Goal: Check status: Check status

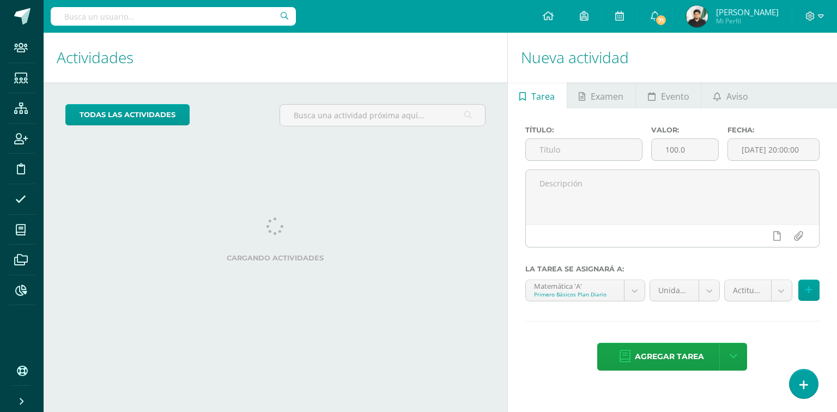
click at [207, 23] on input "text" at bounding box center [173, 16] width 245 height 19
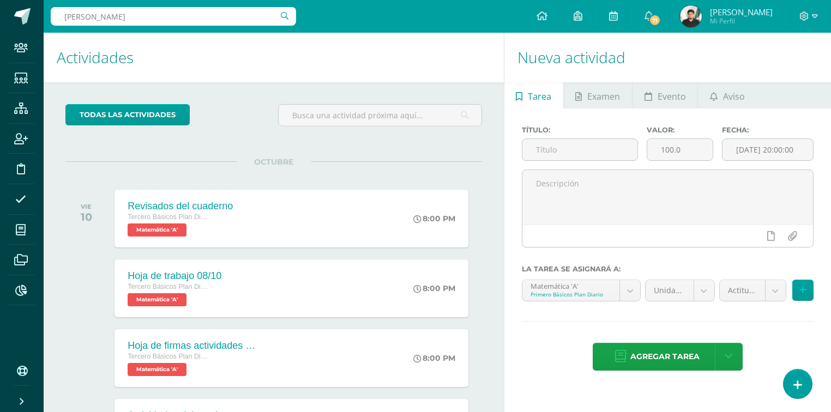
type input "ariel"
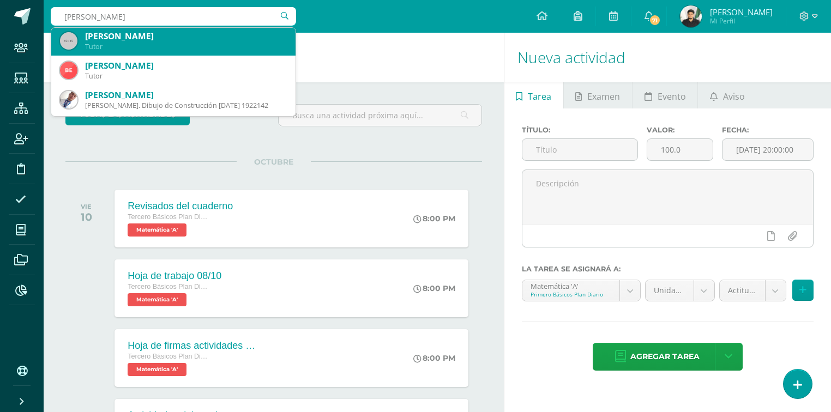
scroll to position [349, 0]
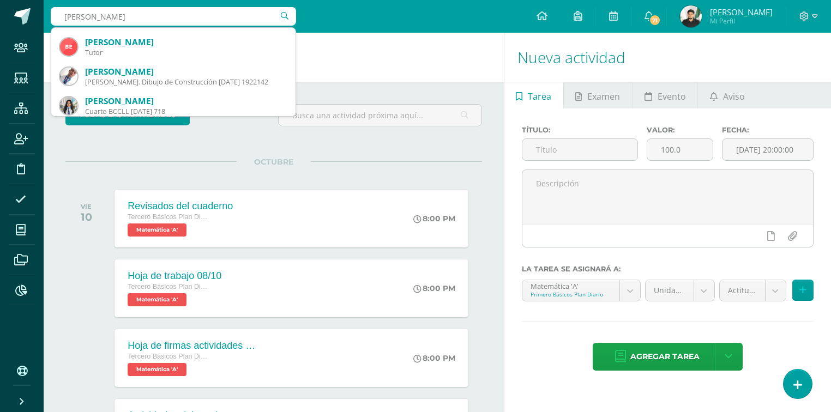
drag, startPoint x: 167, startPoint y: 9, endPoint x: 60, endPoint y: 11, distance: 107.4
click at [60, 11] on input "ariel" at bounding box center [173, 16] width 245 height 19
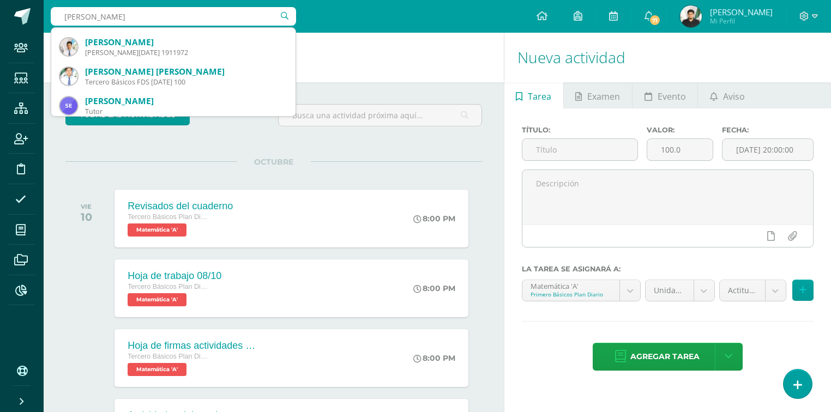
type input "cristofer"
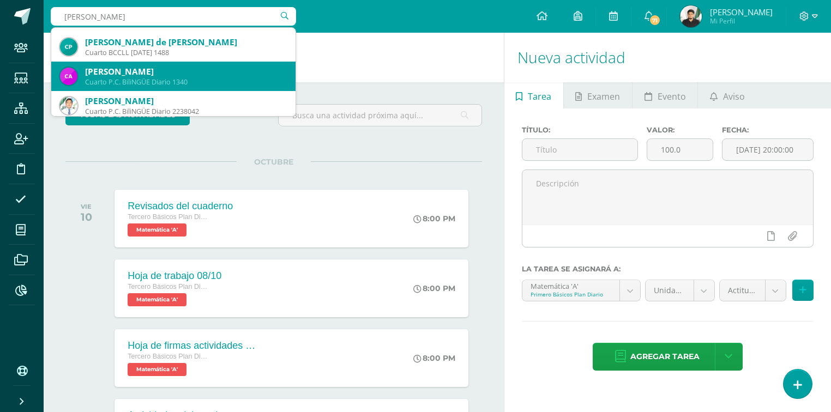
click at [113, 70] on div "Cristopher Ariel Alvizures Olivares" at bounding box center [186, 71] width 202 height 11
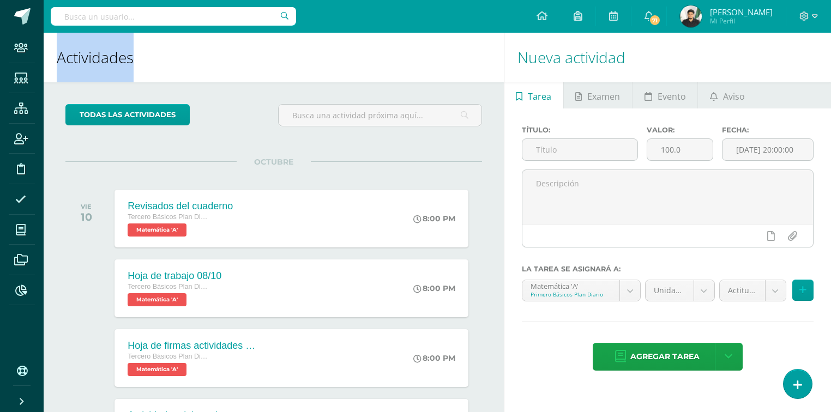
click at [113, 70] on h1 "Actividades" at bounding box center [274, 58] width 434 height 50
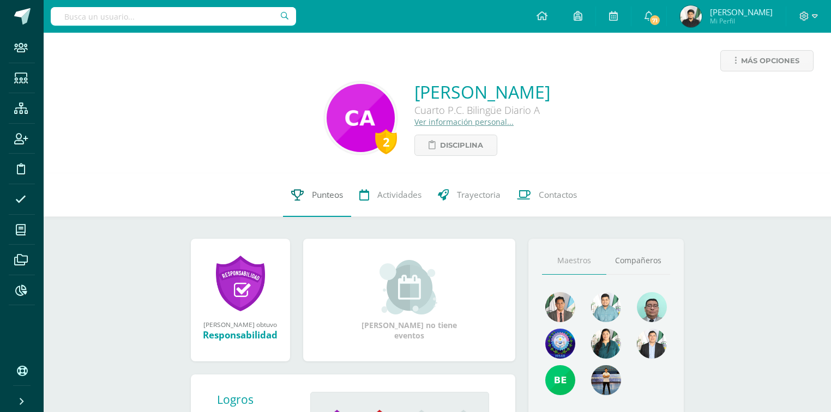
click at [338, 196] on span "Punteos" at bounding box center [327, 194] width 31 height 11
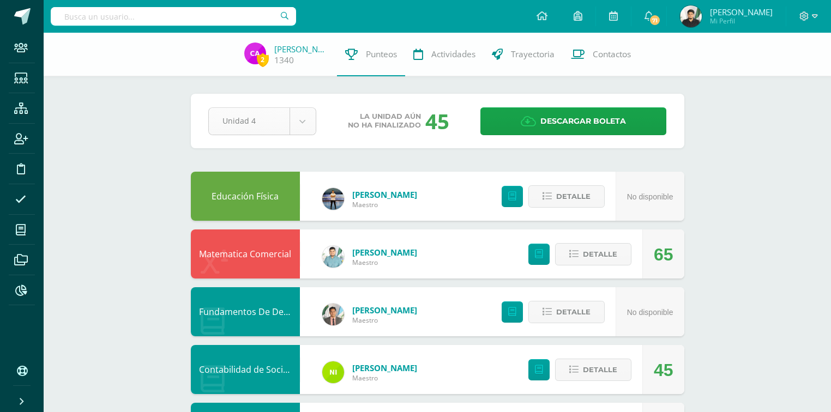
click at [310, 131] on body "Staff Estudiantes Estructura Inscripción Disciplina Asistencia Mis cursos Archi…" at bounding box center [415, 410] width 831 height 820
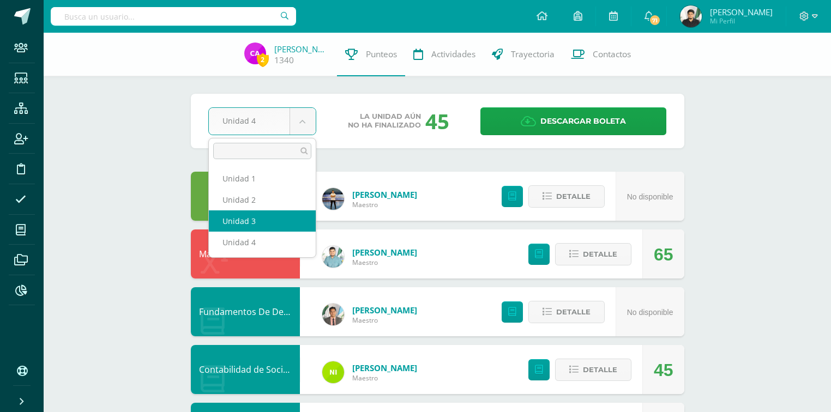
select select "Unidad 3"
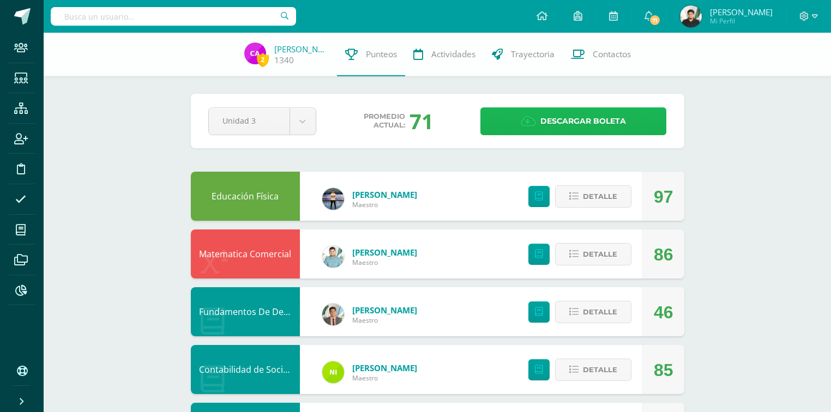
click at [510, 111] on link "Descargar boleta" at bounding box center [573, 121] width 186 height 28
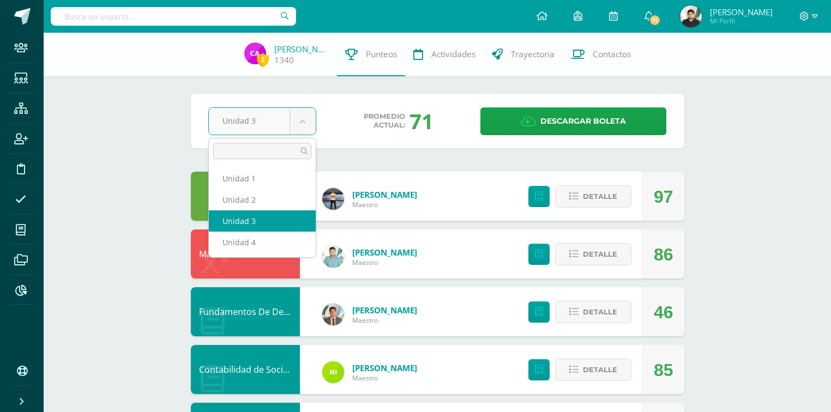
click at [303, 125] on body "Staff Estudiantes Estructura Inscripción Disciplina Asistencia Mis cursos Archi…" at bounding box center [415, 410] width 831 height 820
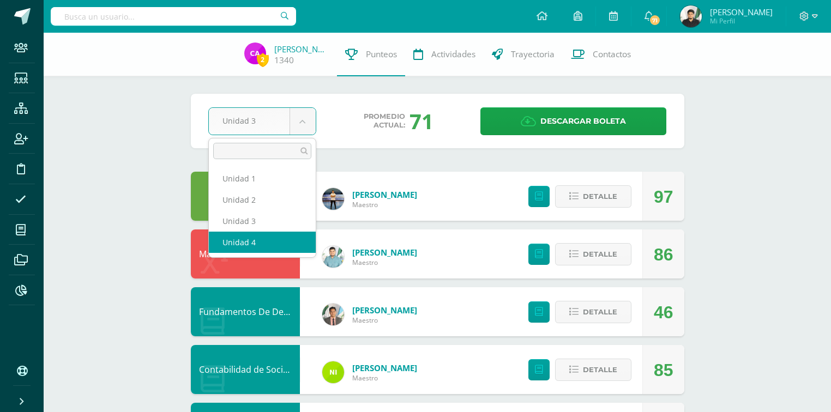
select select "Unidad 4"
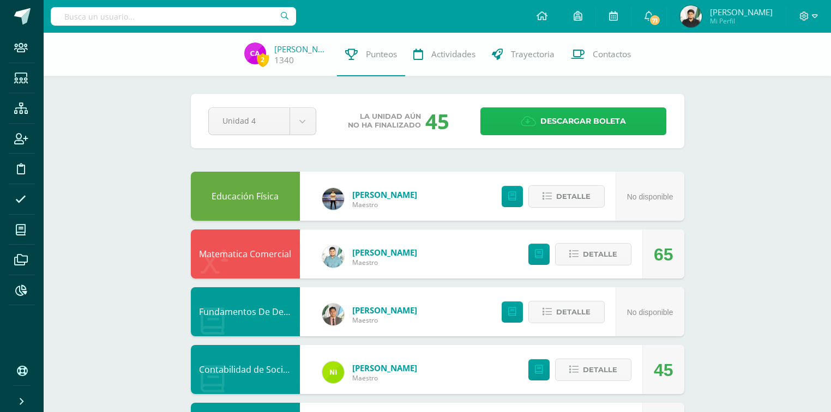
click at [505, 128] on link "Descargar boleta" at bounding box center [573, 121] width 186 height 28
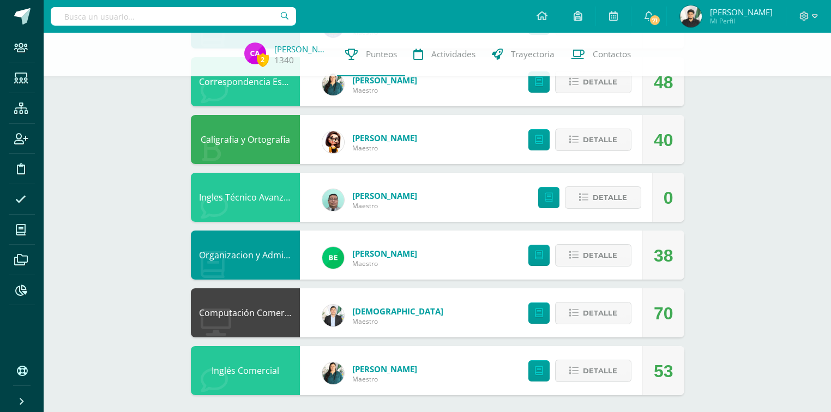
scroll to position [408, 0]
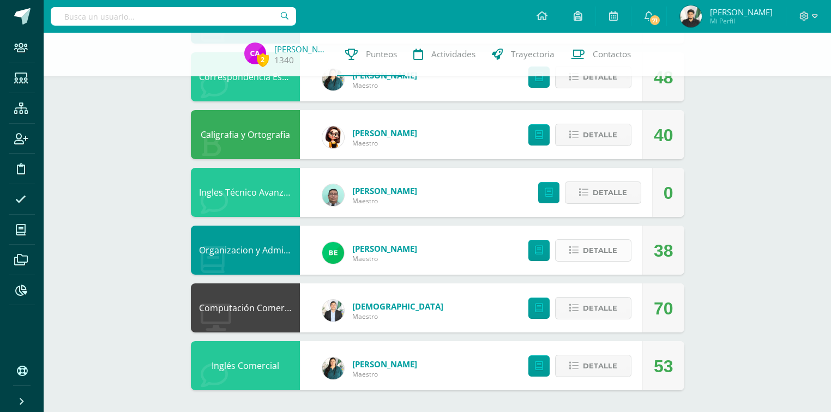
click at [557, 250] on button "Detalle" at bounding box center [593, 250] width 76 height 22
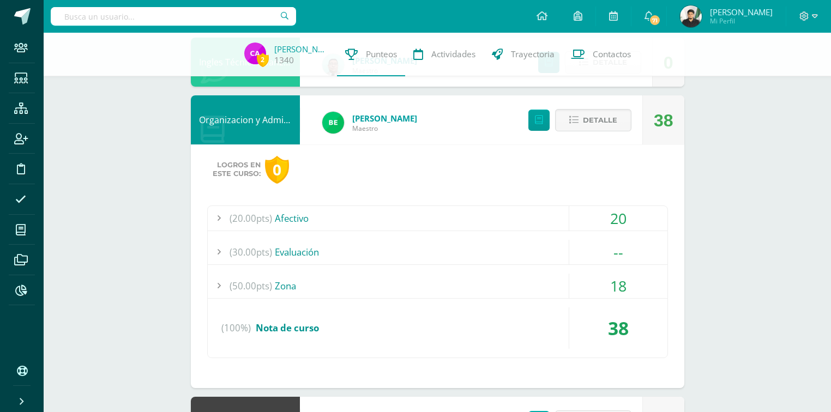
scroll to position [539, 0]
click at [569, 123] on button "Detalle" at bounding box center [593, 119] width 76 height 22
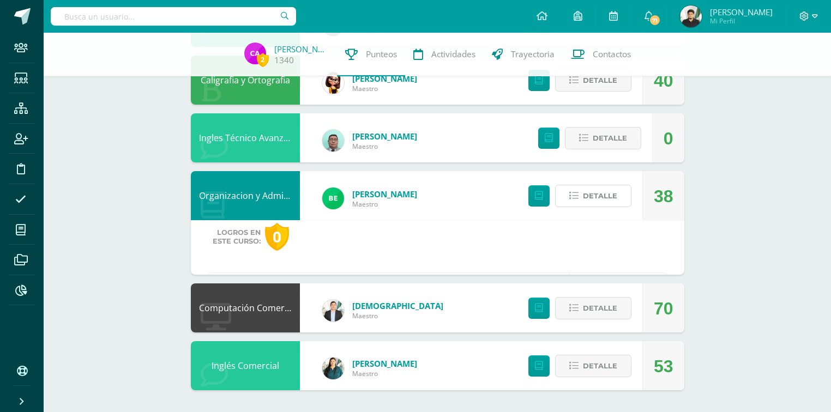
scroll to position [408, 0]
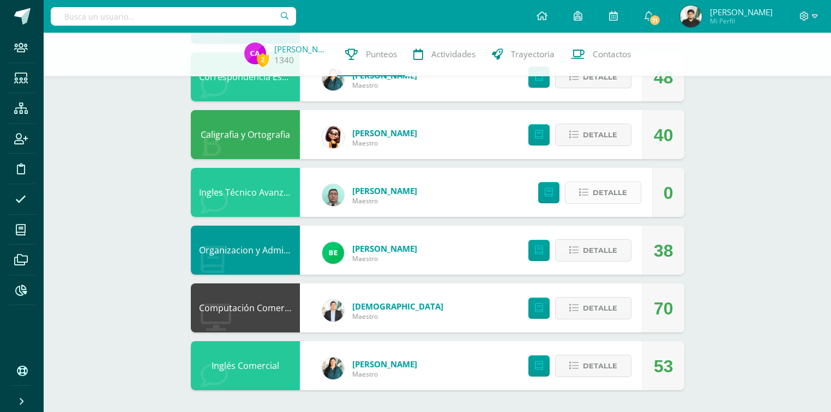
click at [575, 187] on button "Detalle" at bounding box center [603, 192] width 76 height 22
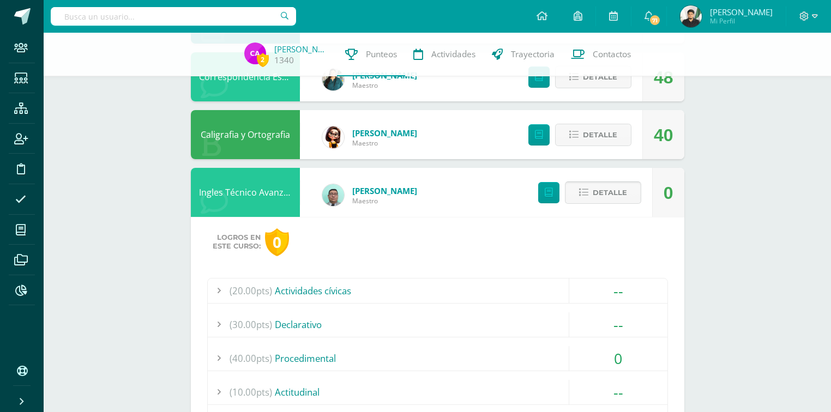
click at [575, 187] on button "Detalle" at bounding box center [603, 192] width 76 height 22
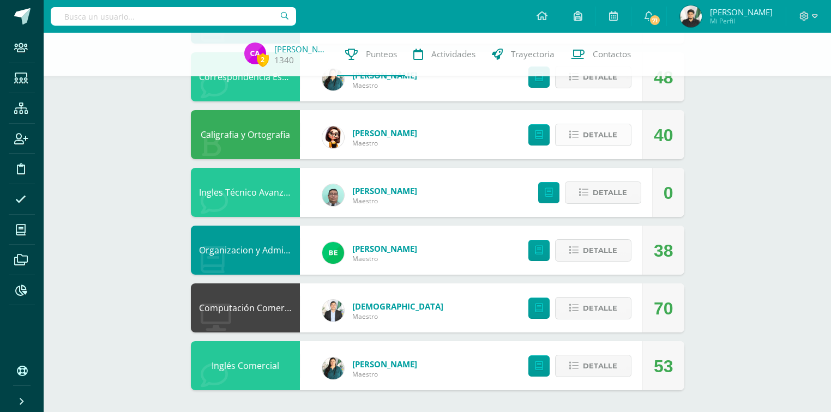
click at [598, 125] on span "Detalle" at bounding box center [600, 135] width 34 height 20
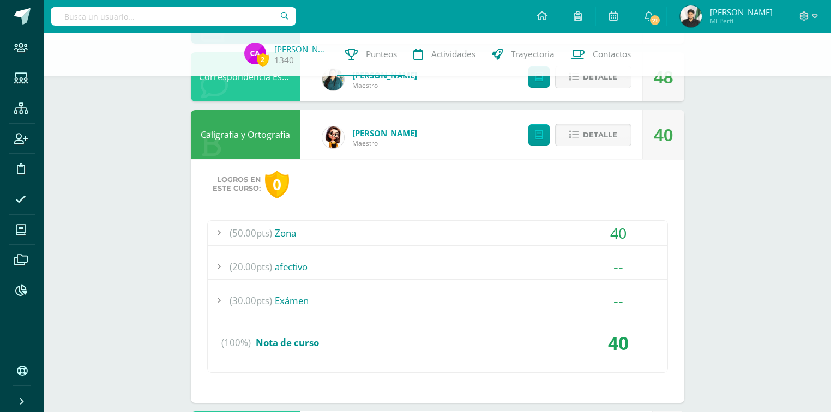
click at [598, 128] on span "Detalle" at bounding box center [600, 135] width 34 height 20
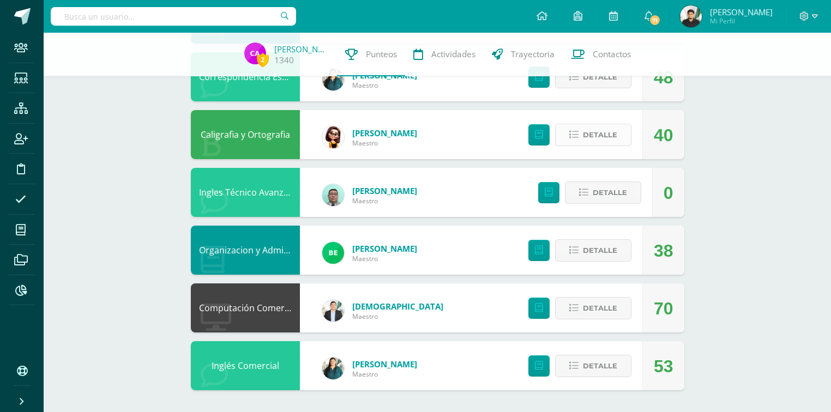
scroll to position [365, 0]
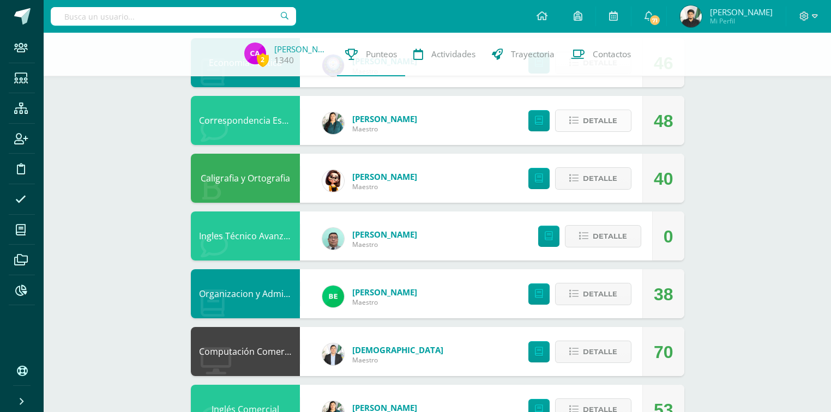
click at [597, 125] on span "Detalle" at bounding box center [600, 121] width 34 height 20
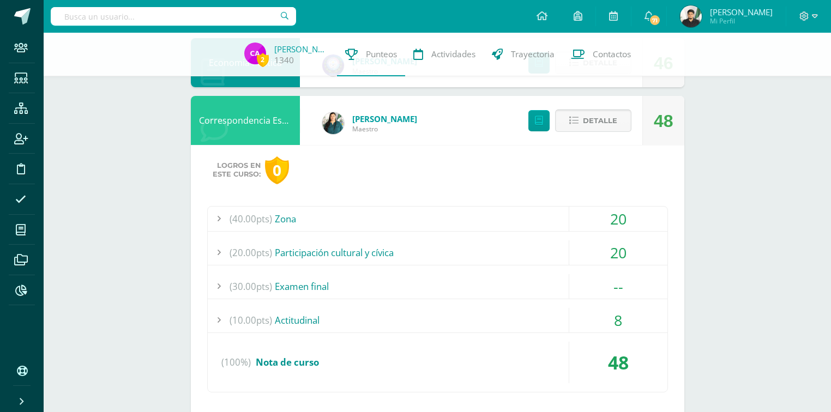
click at [597, 125] on span "Detalle" at bounding box center [600, 121] width 34 height 20
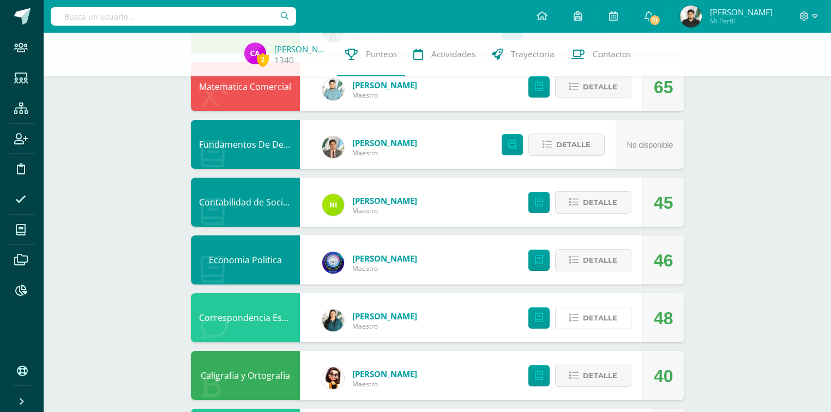
scroll to position [190, 0]
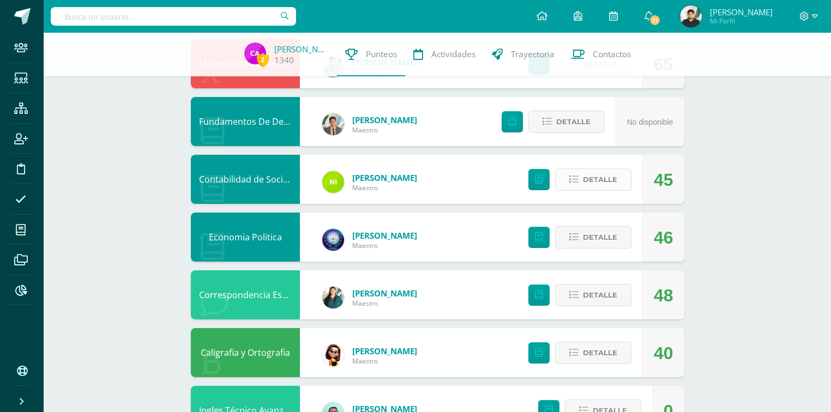
click at [595, 177] on span "Detalle" at bounding box center [600, 179] width 34 height 20
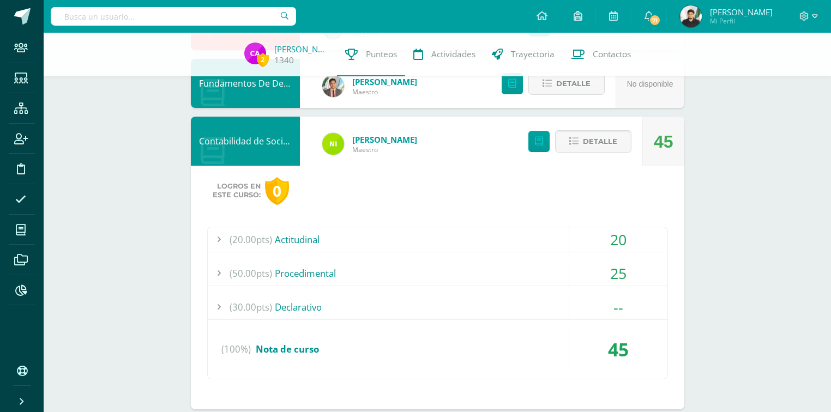
scroll to position [234, 0]
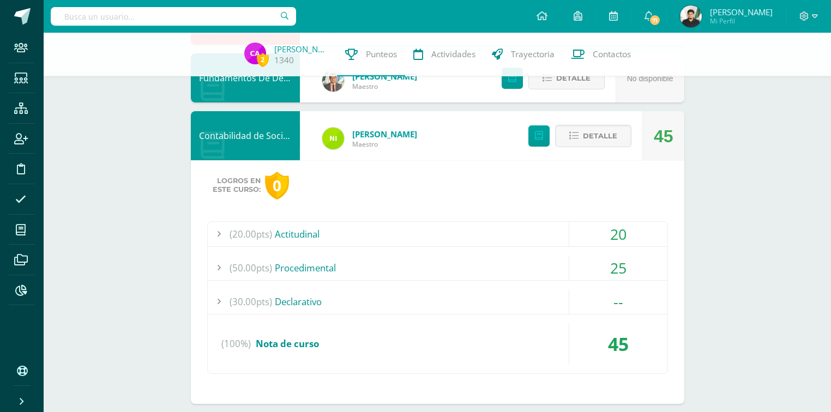
drag, startPoint x: 304, startPoint y: 240, endPoint x: 287, endPoint y: 280, distance: 43.4
click at [287, 279] on div "(20.00pts) Actitudinal 20 (20.0pts) Actitudinal 20" at bounding box center [437, 297] width 460 height 153
click at [279, 304] on div "(30.00pts) Declarativo" at bounding box center [437, 301] width 459 height 25
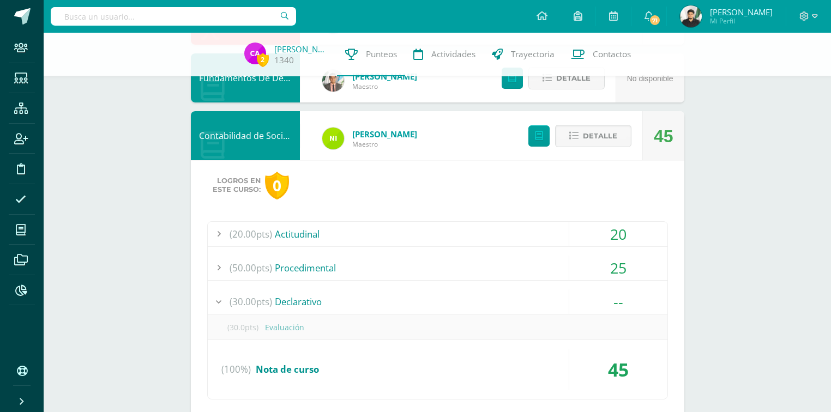
click at [279, 304] on div "(30.00pts) Declarativo" at bounding box center [437, 301] width 459 height 25
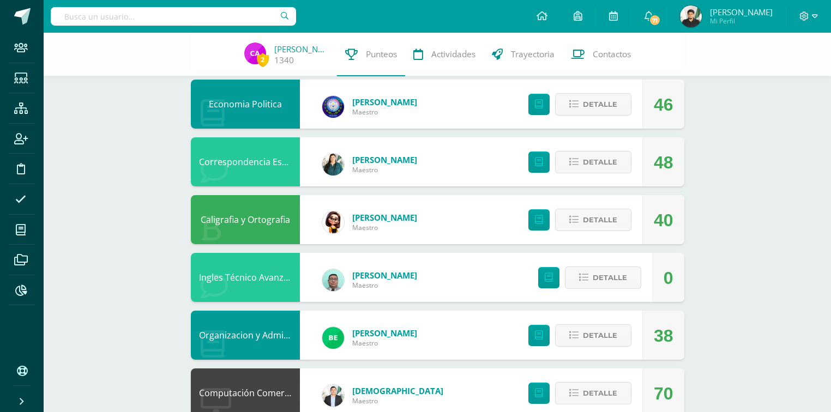
scroll to position [610, 0]
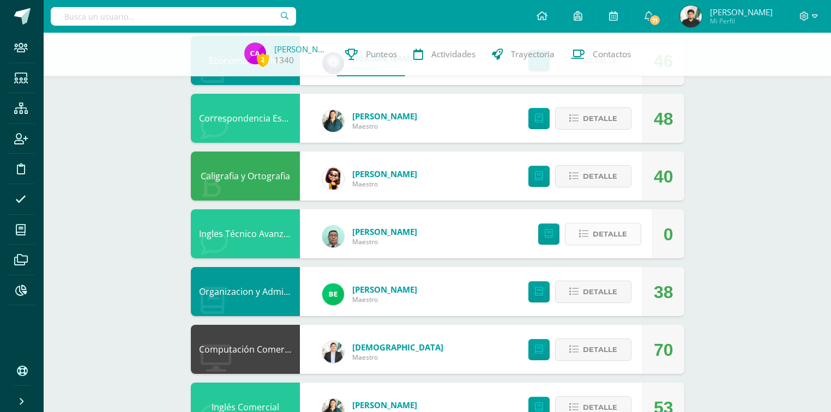
click at [613, 235] on span "Detalle" at bounding box center [609, 234] width 34 height 20
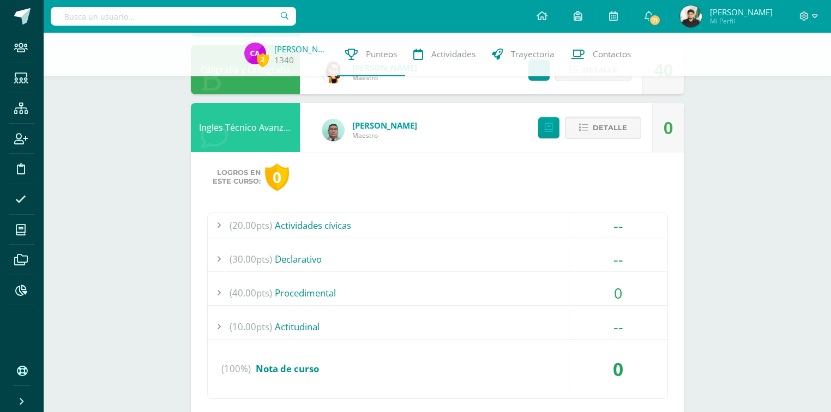
scroll to position [698, 0]
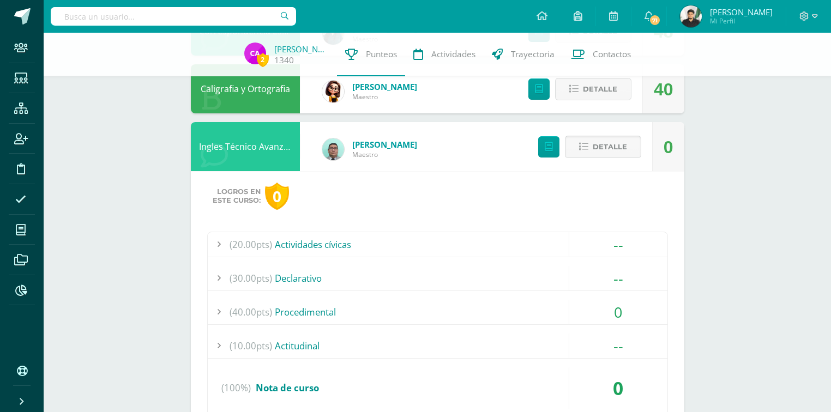
click at [578, 148] on button "Detalle" at bounding box center [603, 147] width 76 height 22
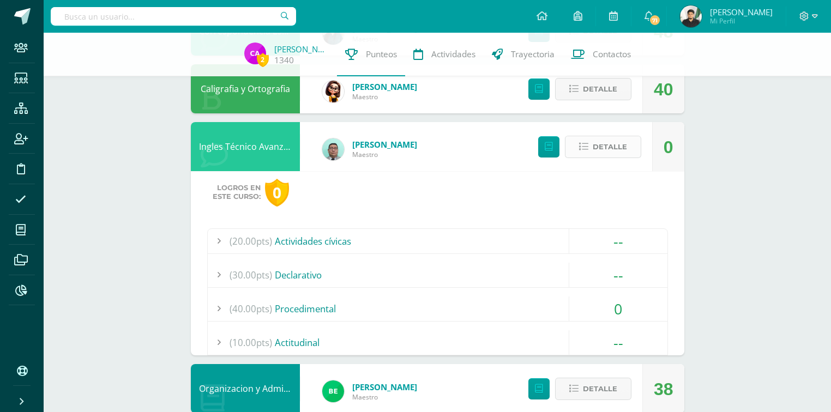
scroll to position [651, 0]
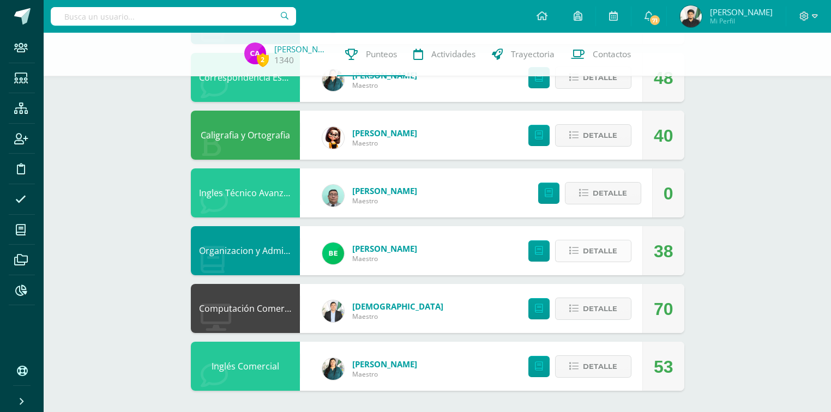
click at [591, 246] on span "Detalle" at bounding box center [600, 251] width 34 height 20
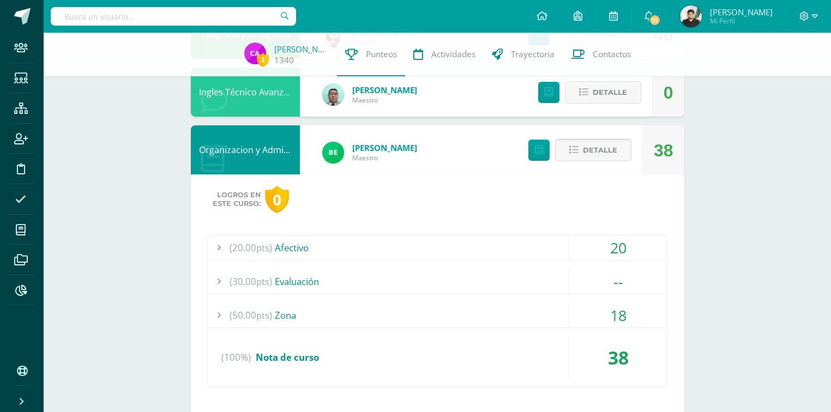
scroll to position [782, 0]
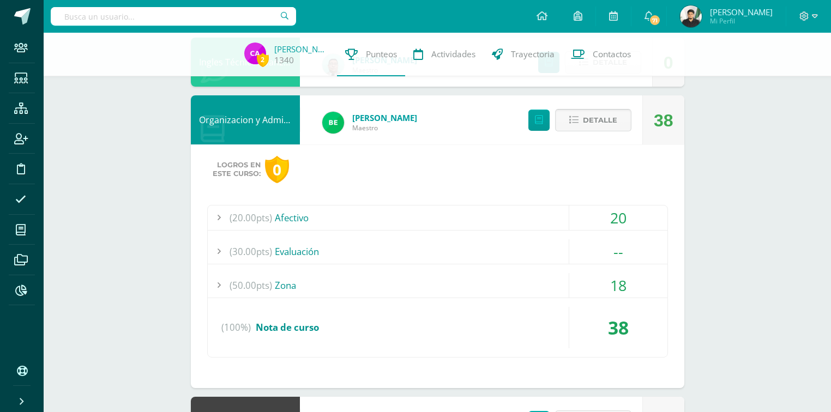
click at [579, 117] on button "Detalle" at bounding box center [593, 120] width 76 height 22
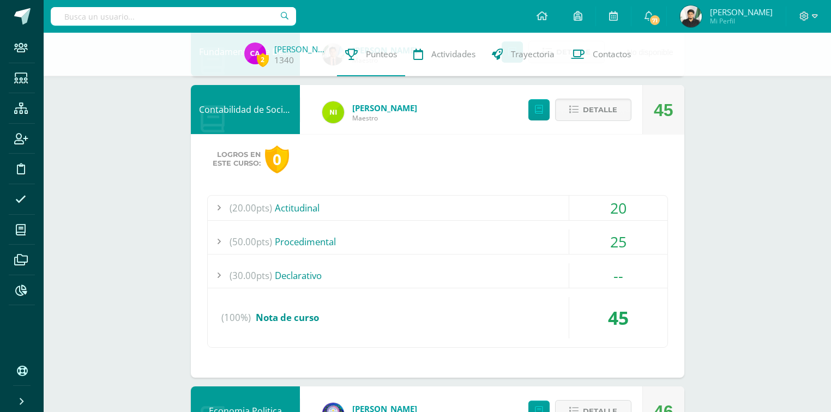
scroll to position [259, 0]
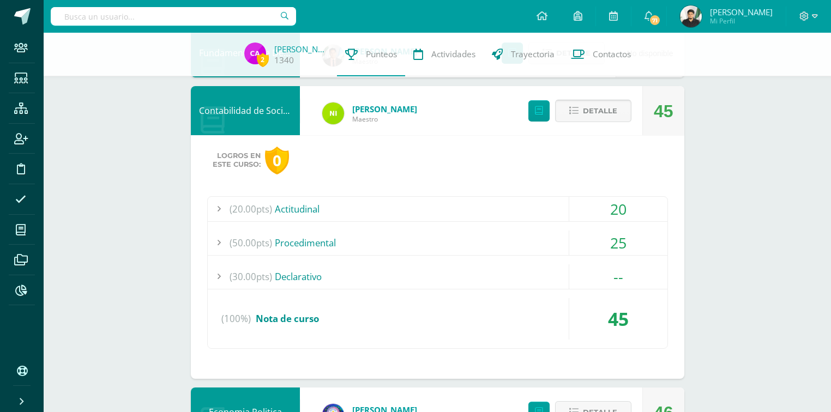
click at [613, 107] on span "Detalle" at bounding box center [600, 111] width 34 height 20
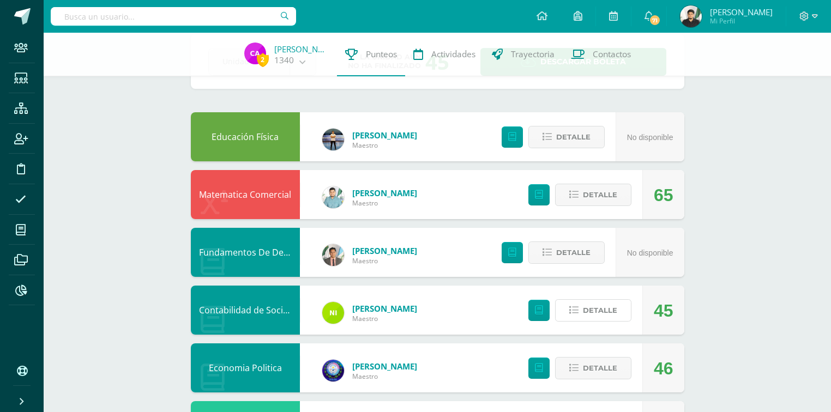
scroll to position [41, 0]
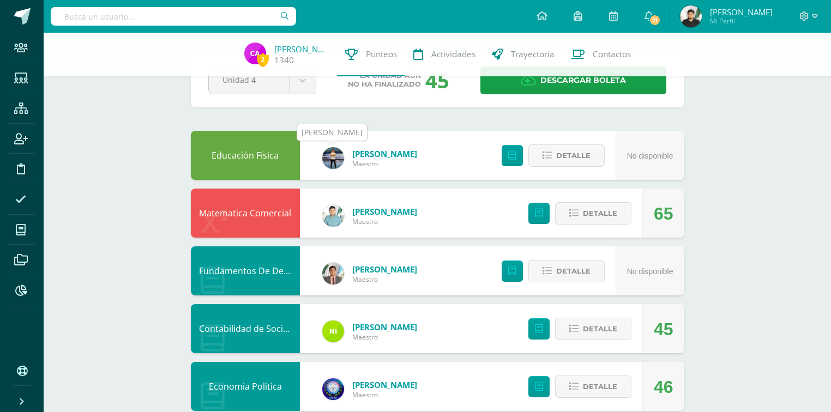
click at [339, 165] on img at bounding box center [333, 158] width 22 height 22
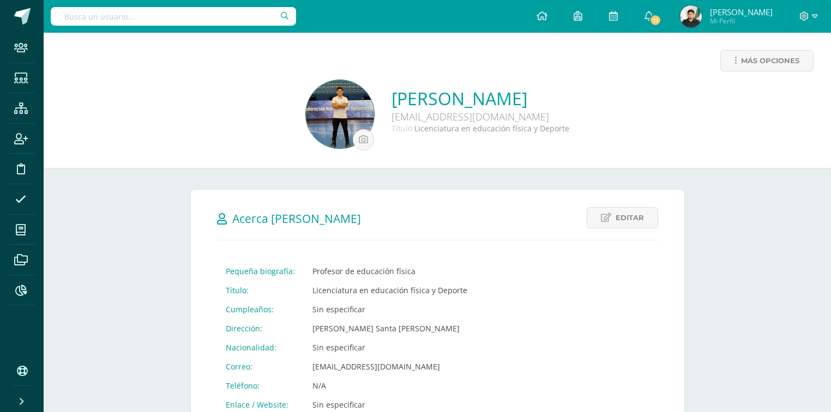
click at [306, 102] on img at bounding box center [340, 114] width 68 height 68
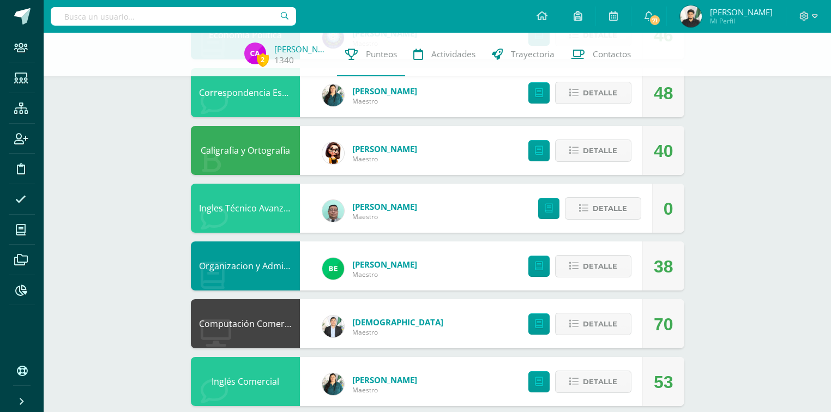
scroll to position [408, 0]
